Goal: Navigation & Orientation: Find specific page/section

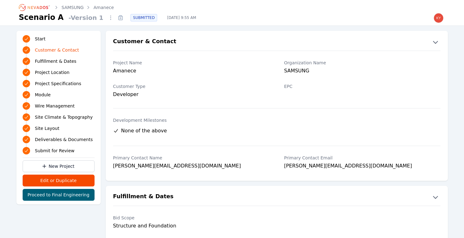
scroll to position [146, 0]
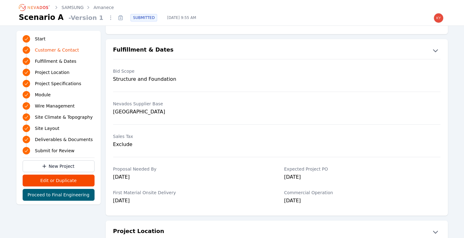
click at [49, 9] on icon "Breadcrumb" at bounding box center [35, 7] width 34 height 10
